Goal: Transaction & Acquisition: Purchase product/service

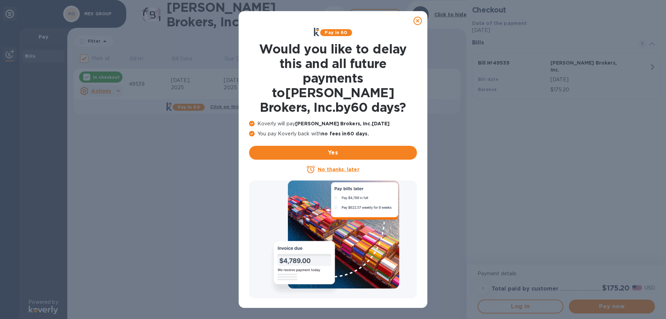
click at [418, 20] on icon at bounding box center [418, 21] width 8 height 8
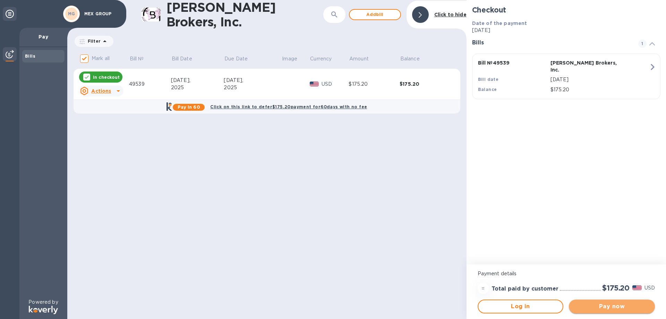
click at [601, 305] on span "Pay now" at bounding box center [612, 306] width 75 height 8
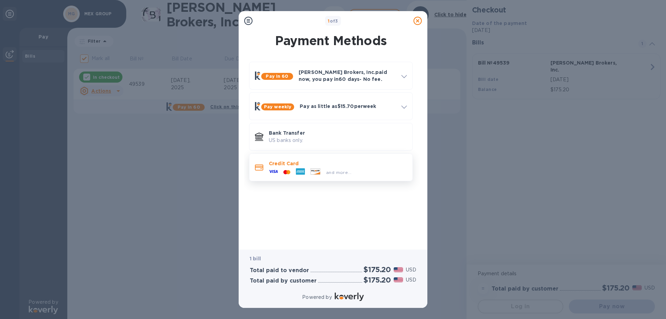
click at [298, 179] on div "Credit Card and more..." at bounding box center [331, 167] width 164 height 28
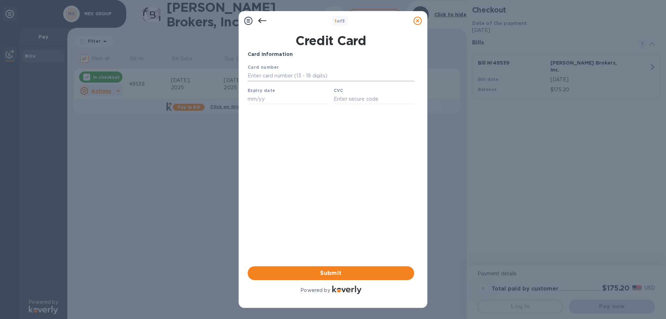
drag, startPoint x: 265, startPoint y: 72, endPoint x: 266, endPoint y: 75, distance: 3.9
click at [265, 72] on input "text" at bounding box center [331, 76] width 167 height 10
type input "[CREDIT_CARD_NUMBER]"
type input "05/28"
type input "714"
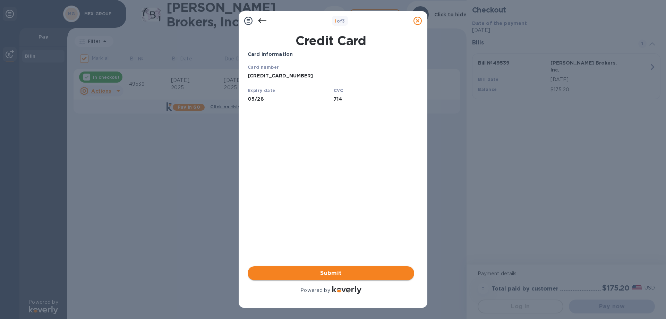
click at [351, 275] on span "Submit" at bounding box center [331, 273] width 156 height 8
click at [328, 273] on span "Submit" at bounding box center [331, 273] width 156 height 8
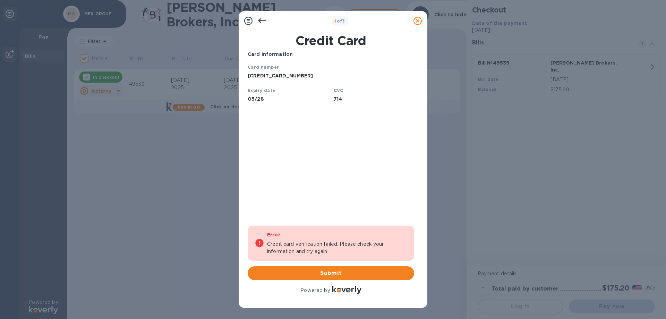
click at [302, 81] on input "[CREDIT_CARD_NUMBER]" at bounding box center [331, 76] width 167 height 10
drag, startPoint x: 302, startPoint y: 76, endPoint x: 55, endPoint y: 82, distance: 246.9
click at [248, 82] on html "Card number [CREDIT_CARD_NUMBER] Expiry date 05/28 CVC 714 Save" at bounding box center [331, 87] width 167 height 46
type input "[CREDIT_CARD_NUMBER]"
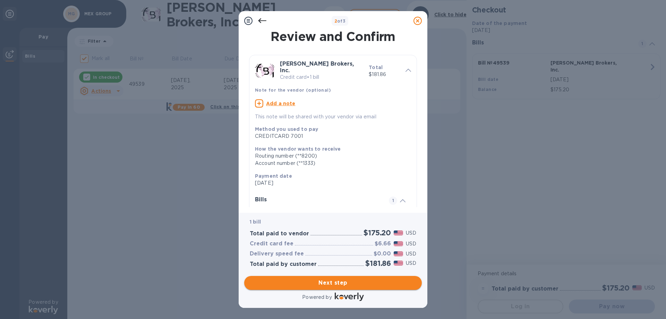
click at [353, 282] on span "Next step" at bounding box center [333, 283] width 167 height 8
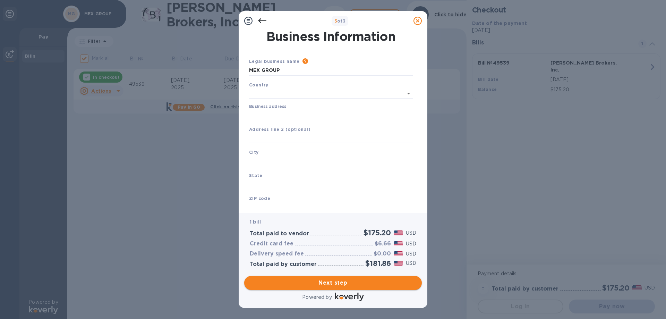
type input "[GEOGRAPHIC_DATA]"
click at [287, 114] on input "Business address" at bounding box center [331, 113] width 164 height 10
type input "[STREET_ADDRESS]"
click at [277, 158] on input "text" at bounding box center [331, 159] width 164 height 10
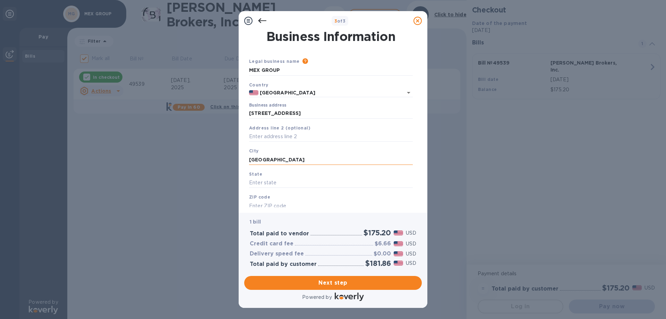
type input "[GEOGRAPHIC_DATA]"
type input "CA"
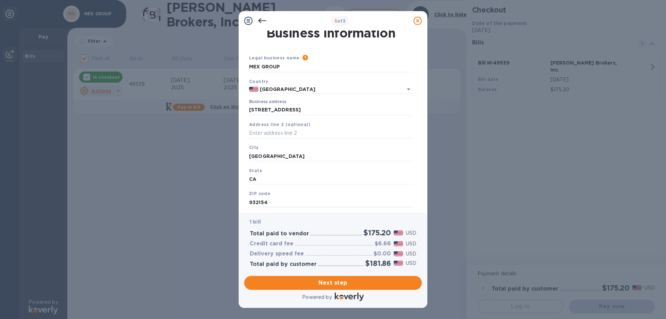
type input "932154"
drag, startPoint x: 277, startPoint y: 202, endPoint x: 129, endPoint y: 202, distance: 147.9
click at [129, 202] on div "3 of 3 Business Information Legal business name Please provide the legal name t…" at bounding box center [333, 159] width 666 height 319
type input "92154"
click at [346, 284] on span "Next step" at bounding box center [333, 283] width 167 height 8
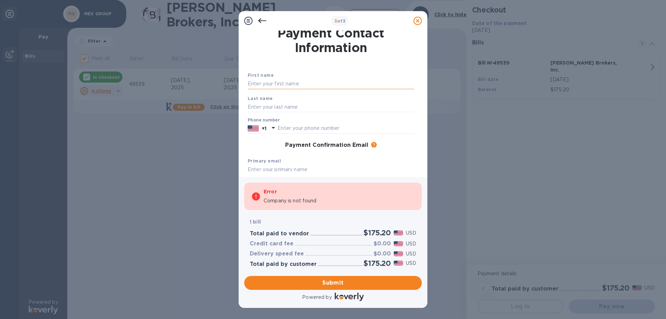
click at [296, 85] on input "text" at bounding box center [331, 84] width 167 height 10
type input "I"
type input "[PERSON_NAME]"
type input "MENA"
type input "6196222103"
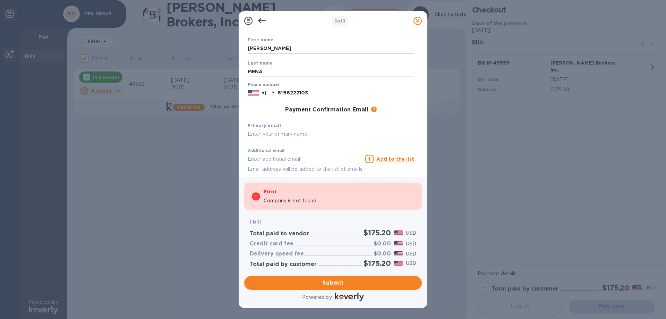
scroll to position [73, 0]
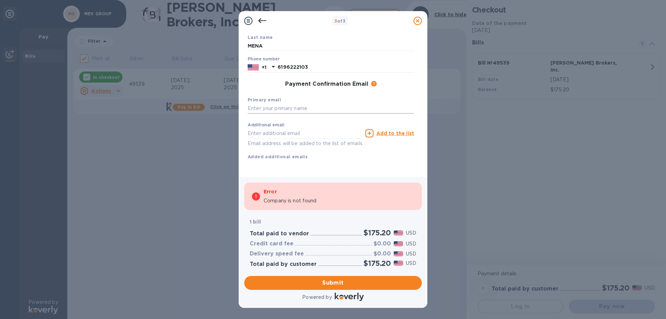
click at [286, 103] on input "text" at bounding box center [331, 108] width 167 height 10
type input "[EMAIL_ADDRESS][DOMAIN_NAME]"
type input "6"
click at [344, 287] on span "Submit" at bounding box center [333, 283] width 167 height 8
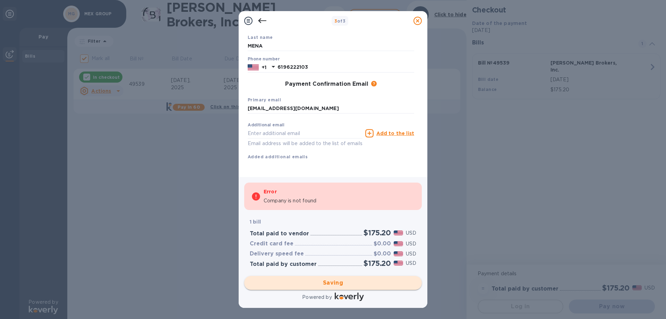
checkbox input "false"
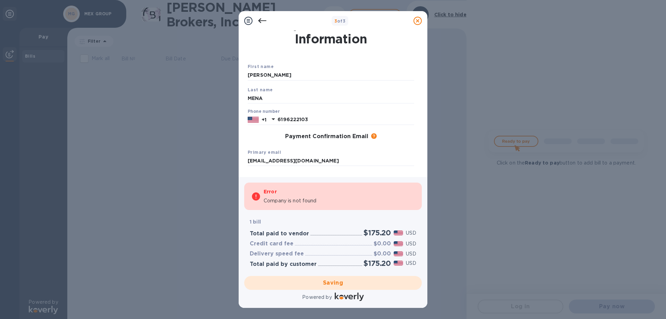
scroll to position [0, 0]
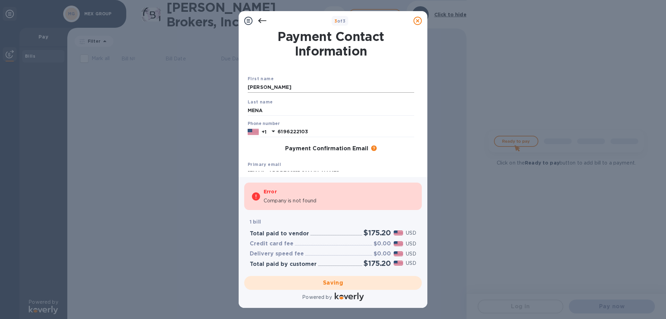
click at [302, 86] on input "[PERSON_NAME]" at bounding box center [331, 87] width 167 height 10
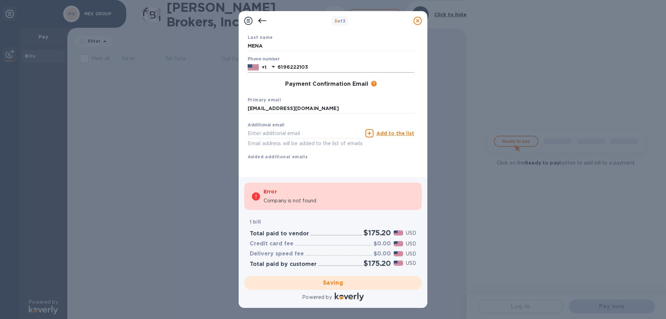
scroll to position [73, 0]
click at [290, 200] on p "Company is not found" at bounding box center [290, 200] width 53 height 7
click at [335, 284] on div "Saving" at bounding box center [333, 282] width 183 height 19
click at [282, 190] on div "Error" at bounding box center [339, 191] width 151 height 8
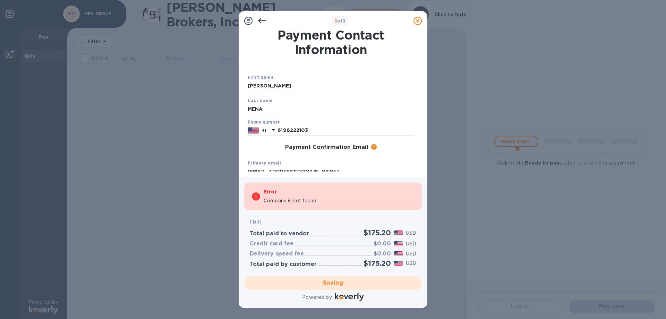
scroll to position [0, 0]
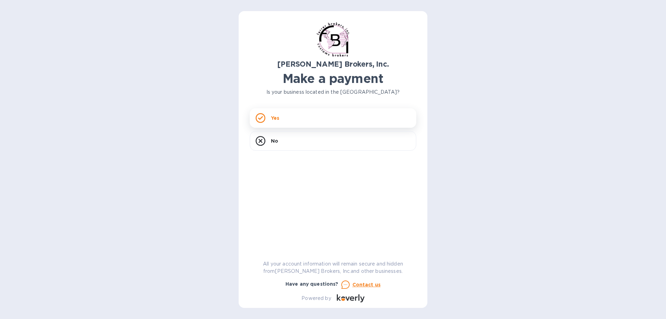
click at [288, 114] on div "Yes" at bounding box center [333, 117] width 167 height 19
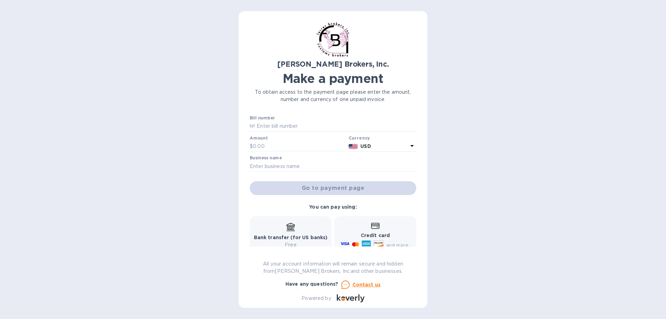
click at [290, 120] on div "Bill number №" at bounding box center [333, 124] width 167 height 16
click at [296, 124] on input "text" at bounding box center [335, 126] width 161 height 10
type input "49539"
type input "175.50"
click at [304, 165] on input "text" at bounding box center [333, 166] width 167 height 10
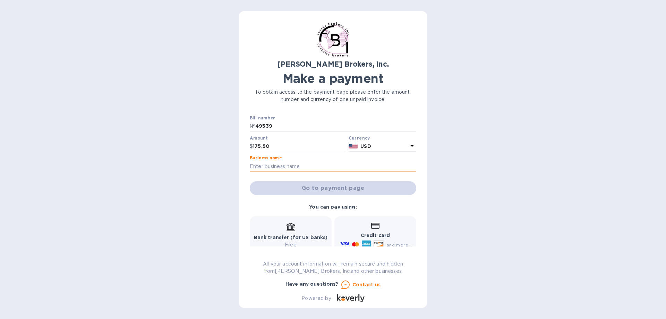
type input "VICTOR GABRIEL MENA"
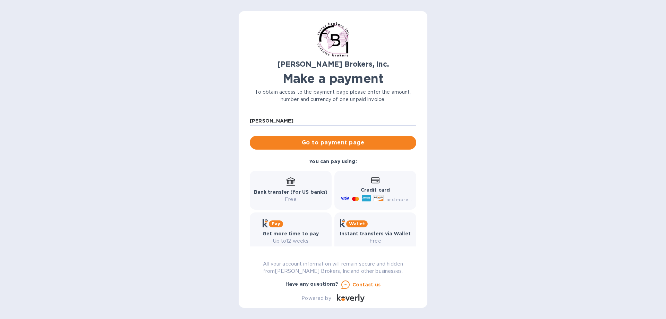
scroll to position [54, 0]
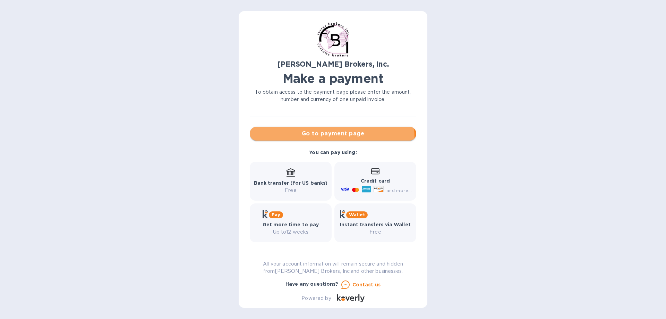
click at [330, 138] on span "Go to payment page" at bounding box center [333, 133] width 156 height 8
